Goal: Information Seeking & Learning: Learn about a topic

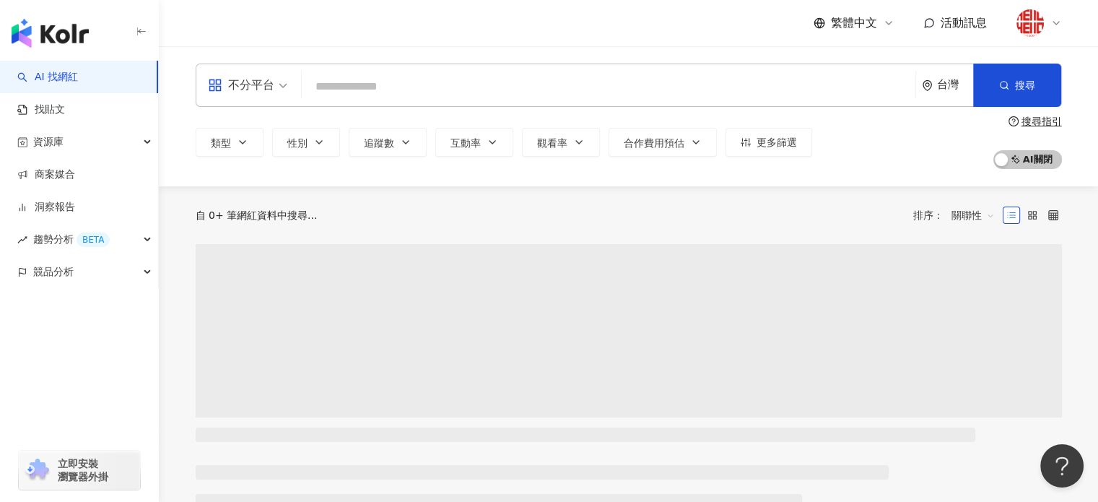
click at [471, 91] on input "search" at bounding box center [609, 86] width 602 height 27
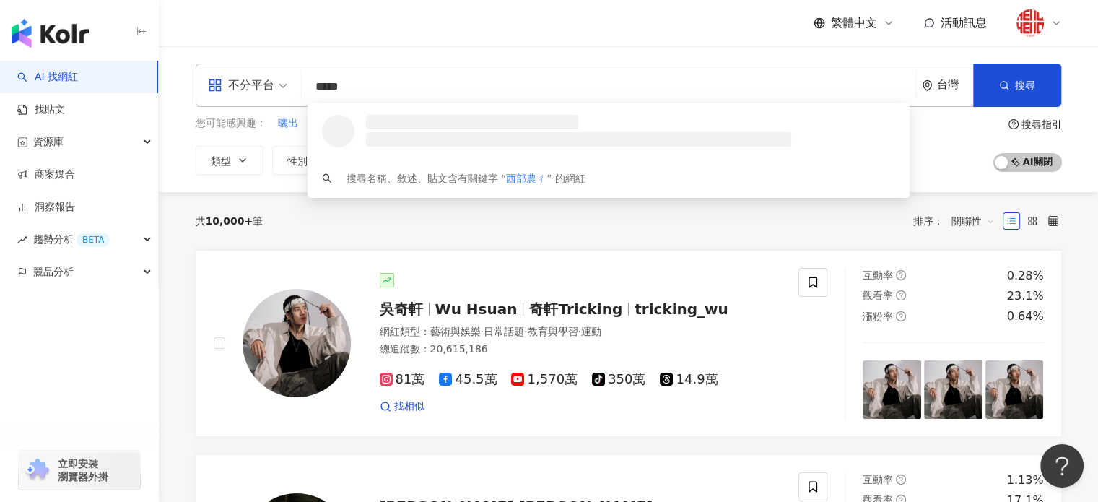
type input "****"
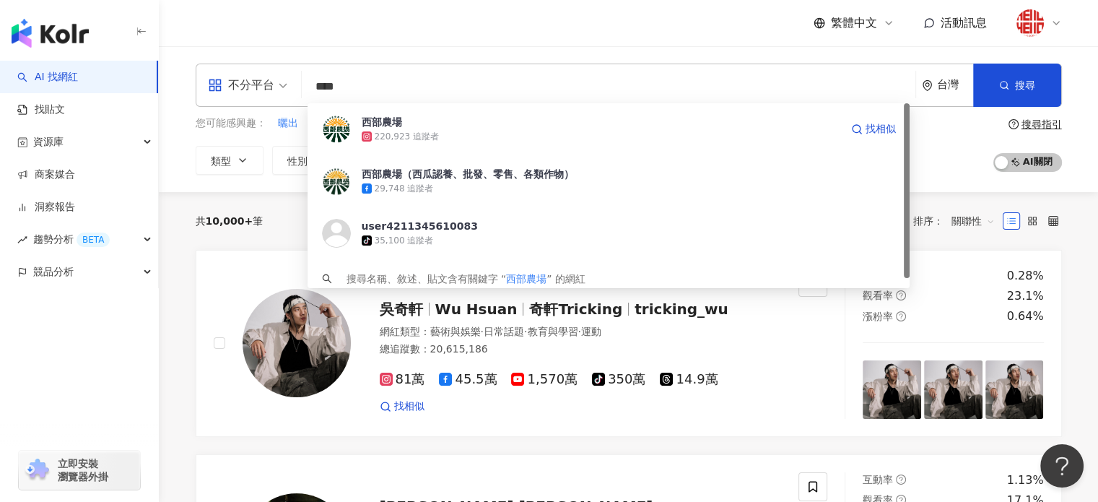
click at [459, 129] on div "220,923 追蹤者" at bounding box center [601, 136] width 479 height 14
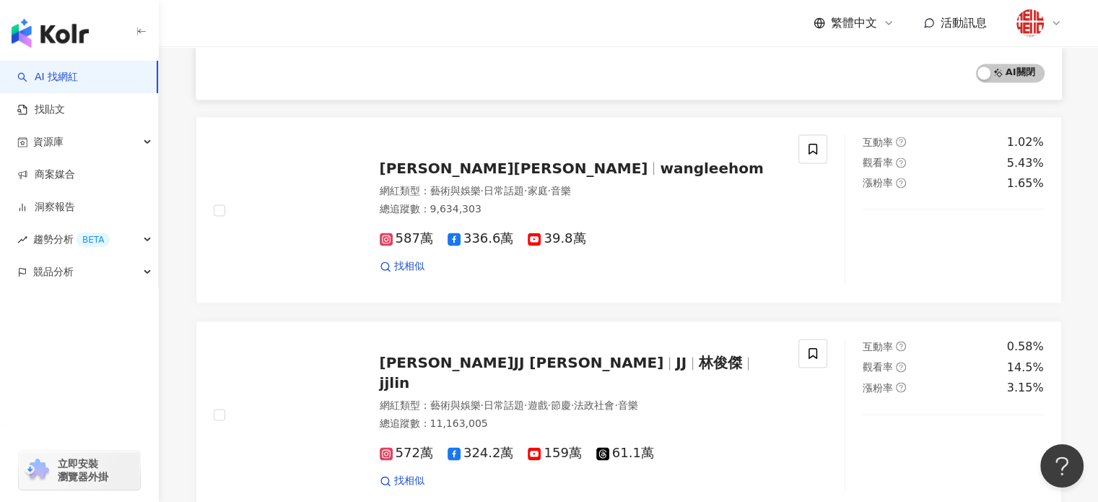
scroll to position [2378, 0]
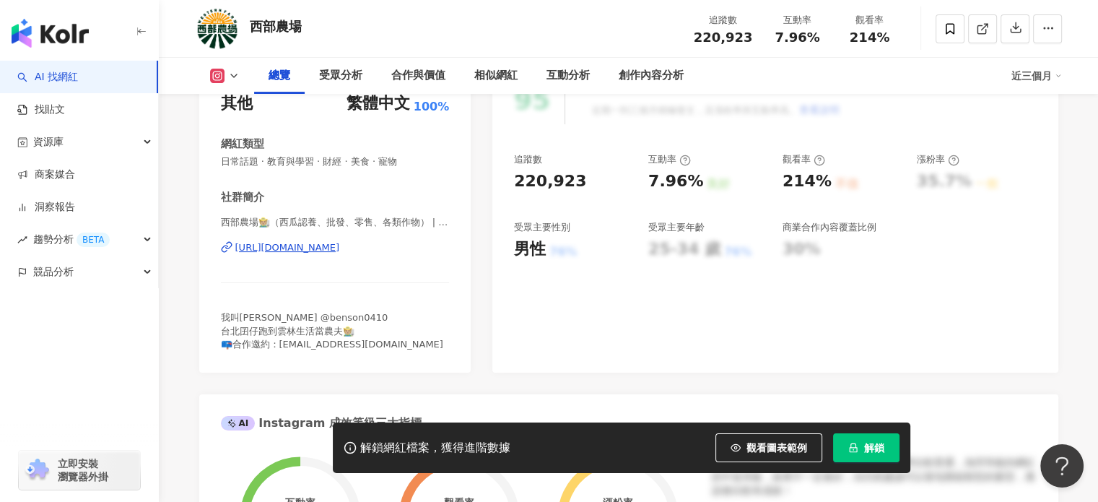
scroll to position [217, 0]
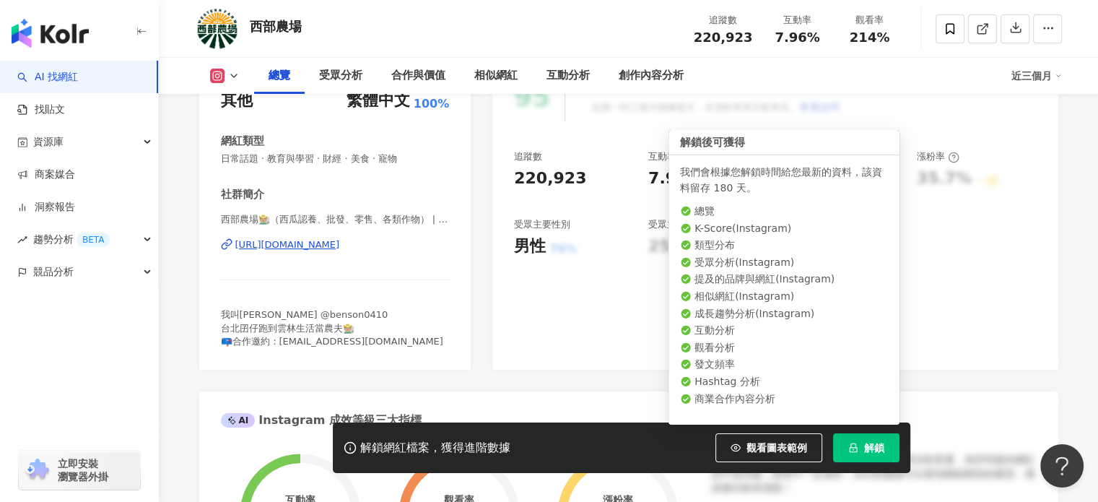
click at [869, 444] on span "解鎖" at bounding box center [874, 448] width 20 height 12
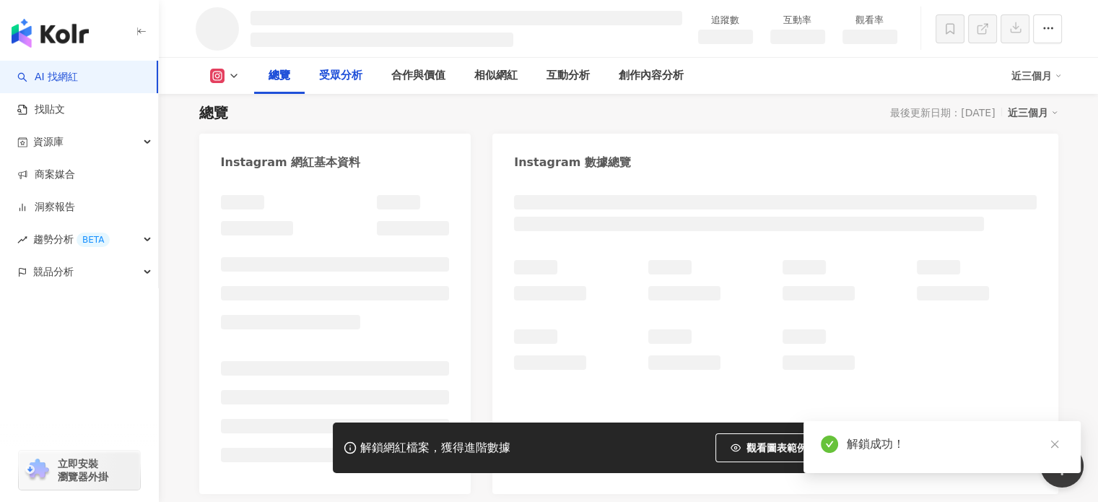
scroll to position [144, 0]
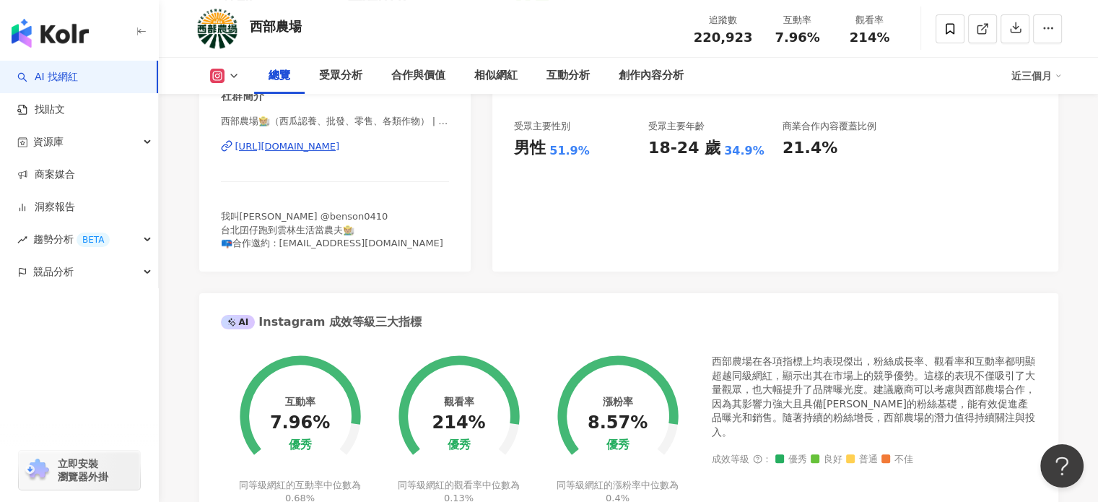
scroll to position [433, 0]
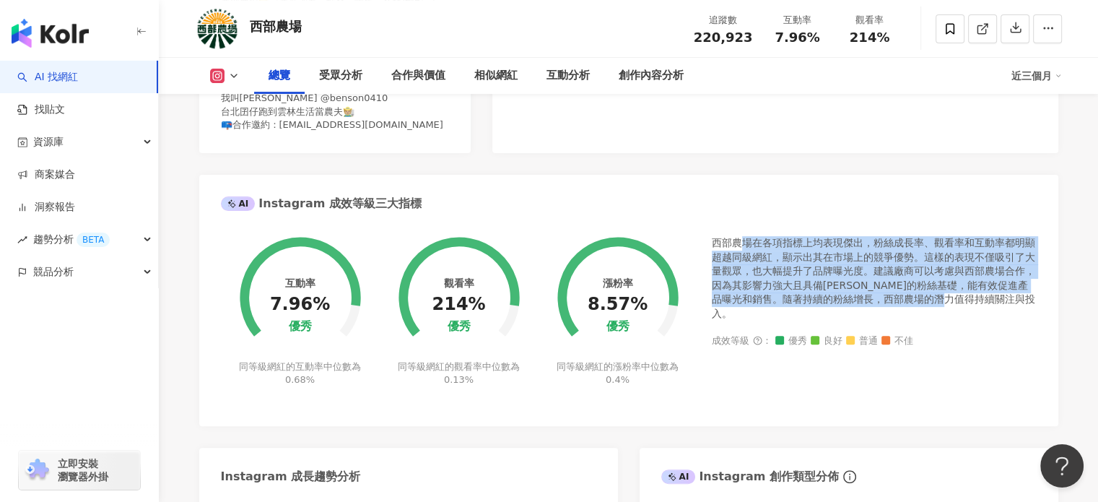
drag, startPoint x: 737, startPoint y: 241, endPoint x: 1035, endPoint y: 305, distance: 305.0
click at [1035, 305] on div "西部農場在各項指標上均表現傑出，粉絲成長率、觀看率和互動率都明顯超越同級網紅，顯示出其在市場上的競爭優勢。這樣的表現不僅吸引了大量觀眾，也大幅提升了品牌曝光度…" at bounding box center [874, 278] width 325 height 85
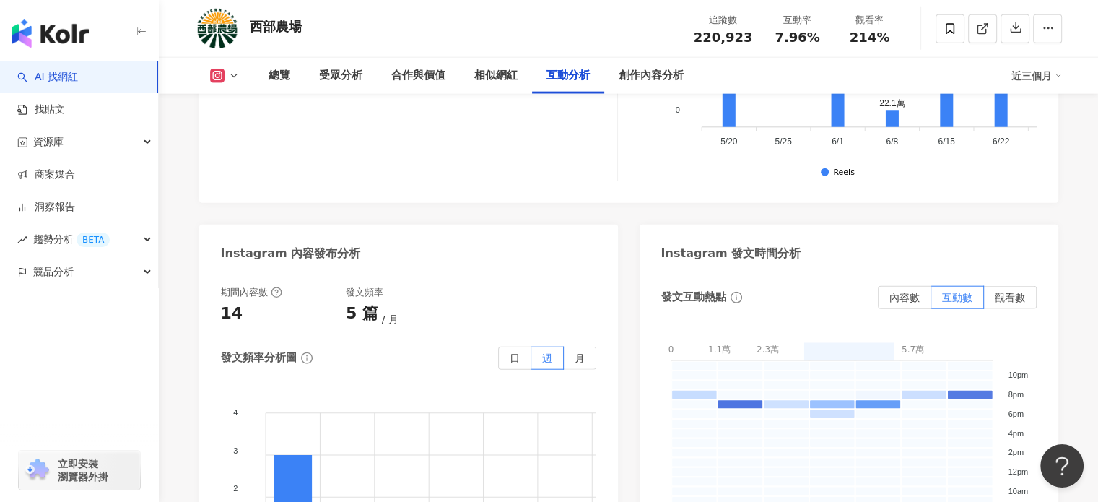
scroll to position [3682, 0]
